Goal: Task Accomplishment & Management: Complete application form

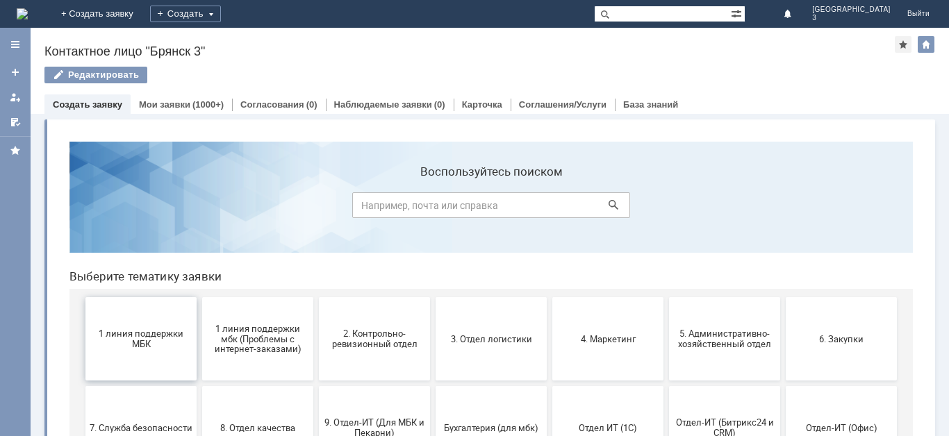
click at [153, 346] on span "1 линия поддержки МБК" at bounding box center [141, 338] width 103 height 21
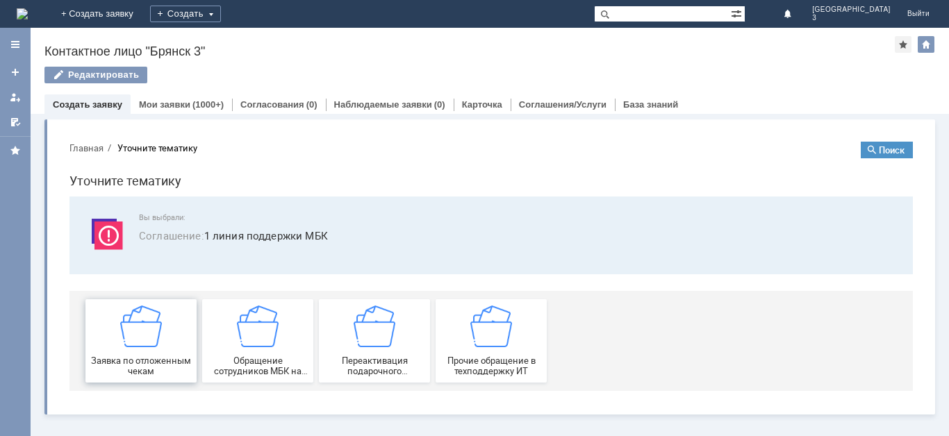
click at [151, 339] on img at bounding box center [141, 327] width 42 height 42
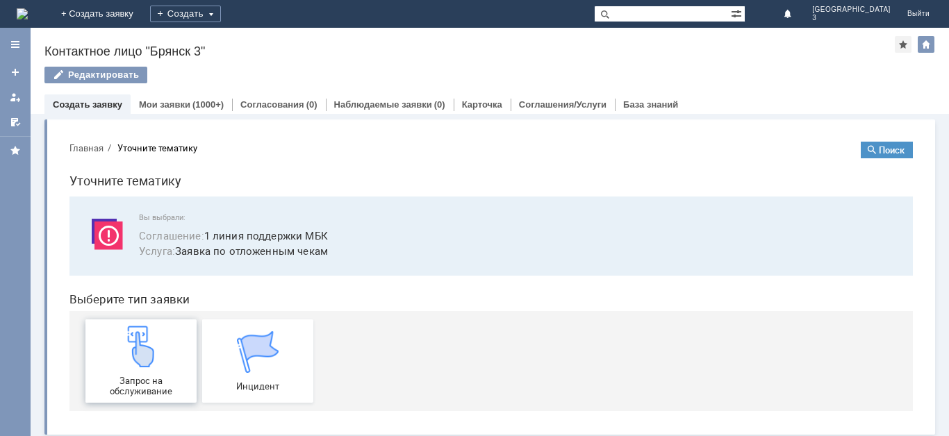
click at [156, 354] on img at bounding box center [141, 347] width 42 height 42
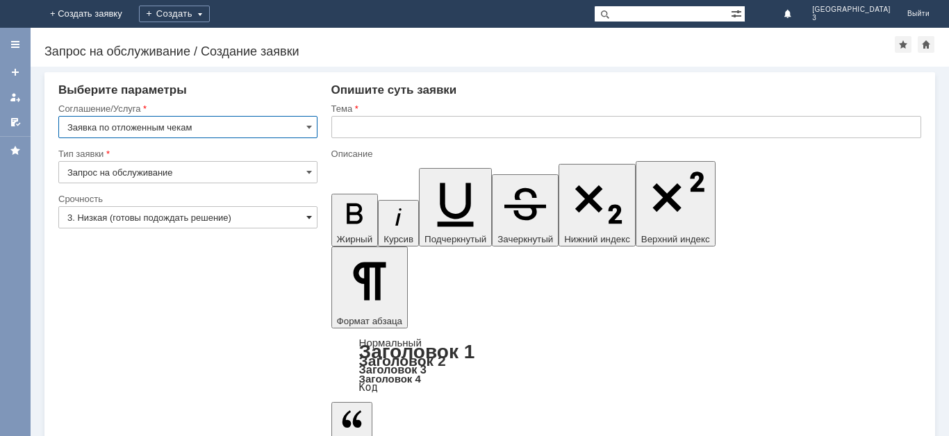
click at [307, 217] on span at bounding box center [309, 217] width 6 height 11
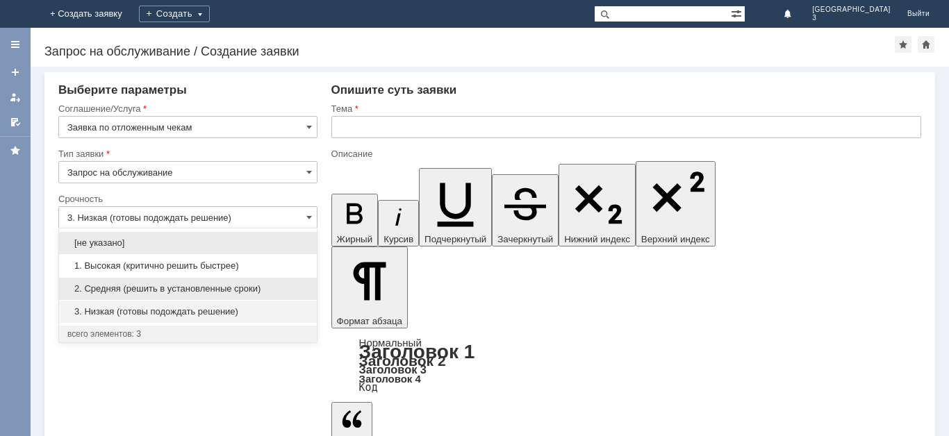
click at [253, 288] on span "2. Средняя (решить в установленные сроки)" at bounding box center [187, 288] width 241 height 11
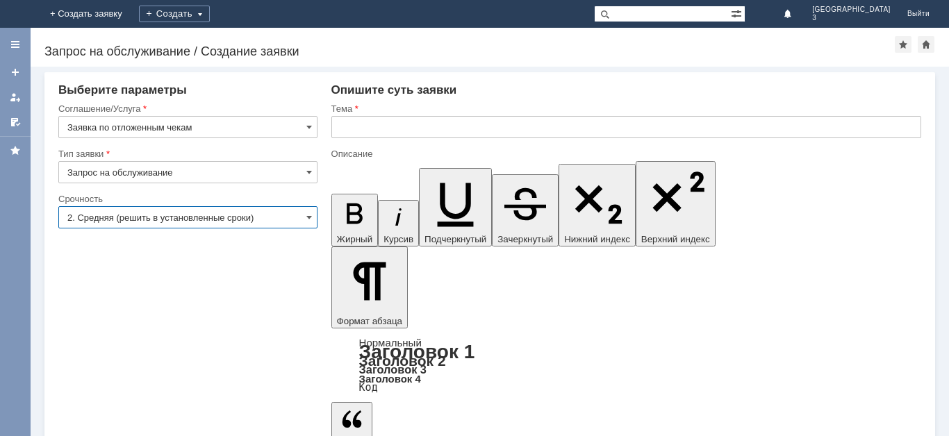
type input "2. Средняя (решить в установленные сроки)"
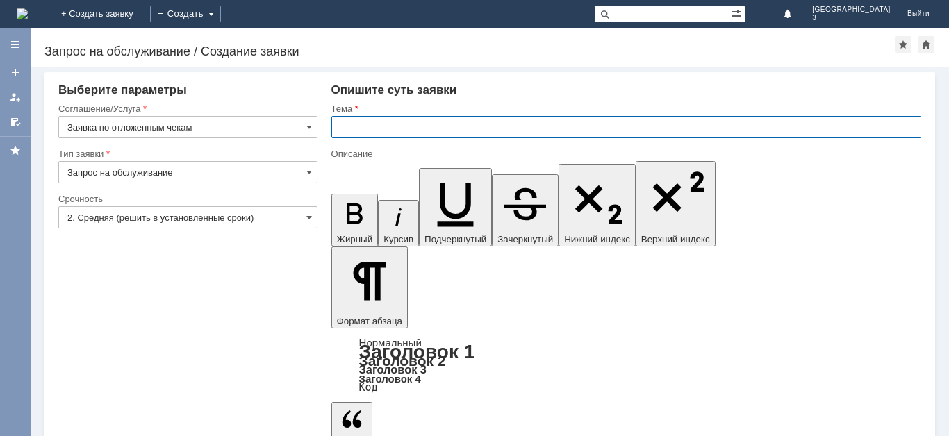
click at [373, 126] on input "text" at bounding box center [626, 127] width 590 height 22
type input "Отл чек"
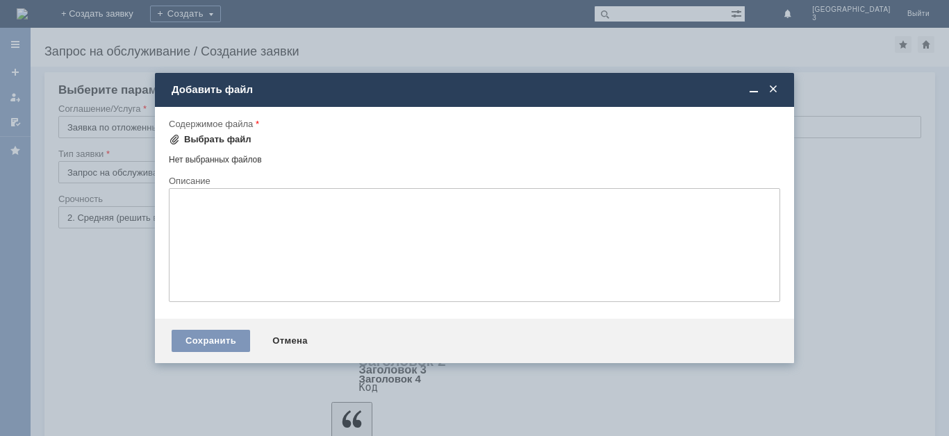
click at [176, 135] on span at bounding box center [174, 139] width 11 height 11
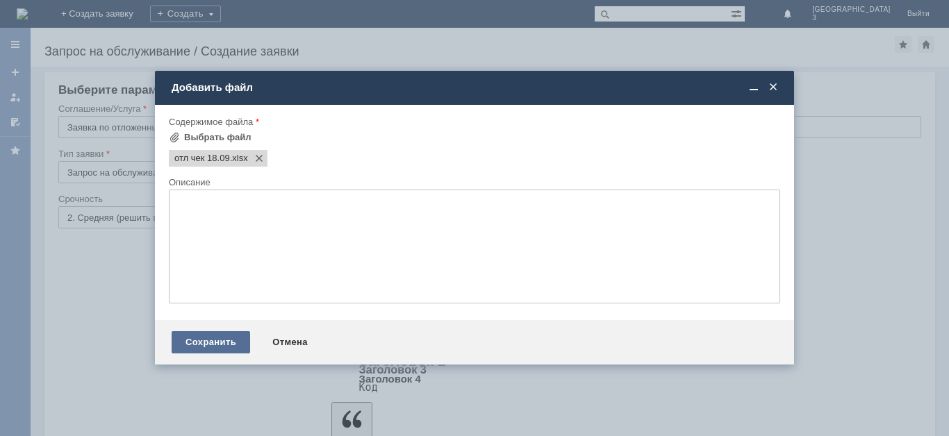
click at [215, 342] on div "Сохранить" at bounding box center [211, 342] width 78 height 22
